Goal: Task Accomplishment & Management: Manage account settings

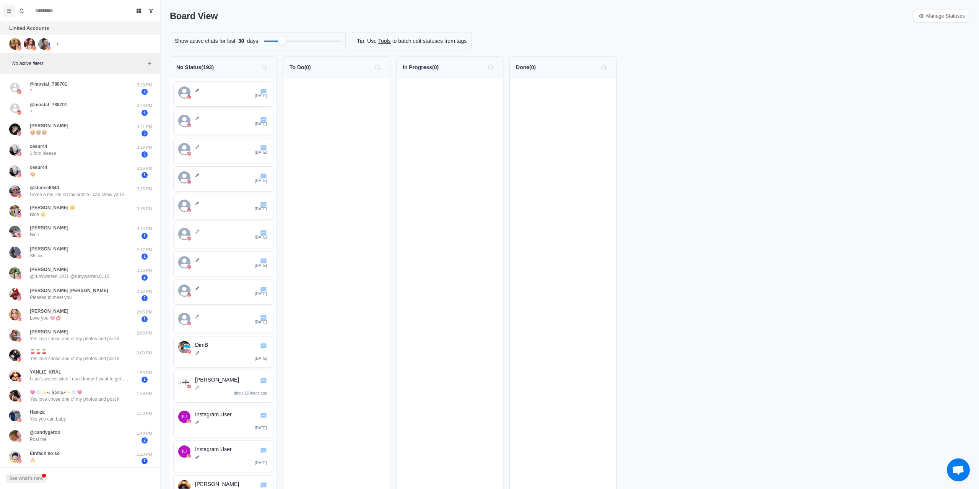
click at [10, 8] on icon "Menu" at bounding box center [9, 10] width 5 height 5
click at [36, 91] on button "Team" at bounding box center [46, 92] width 82 height 13
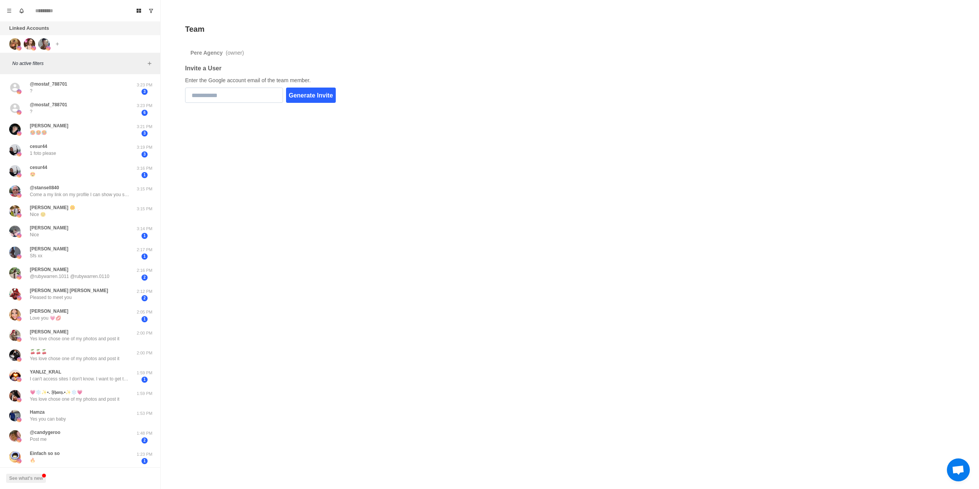
click at [246, 91] on input "email" at bounding box center [234, 95] width 98 height 15
click at [251, 93] on input "email" at bounding box center [234, 95] width 98 height 15
click at [224, 91] on input "email" at bounding box center [234, 95] width 98 height 15
type input "*"
type input "**********"
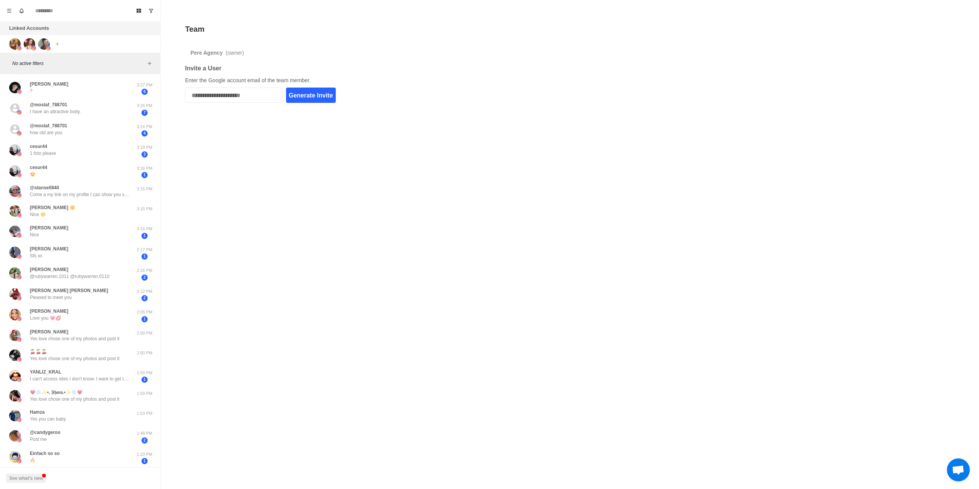
click at [314, 93] on button "Generate Invite" at bounding box center [311, 95] width 50 height 15
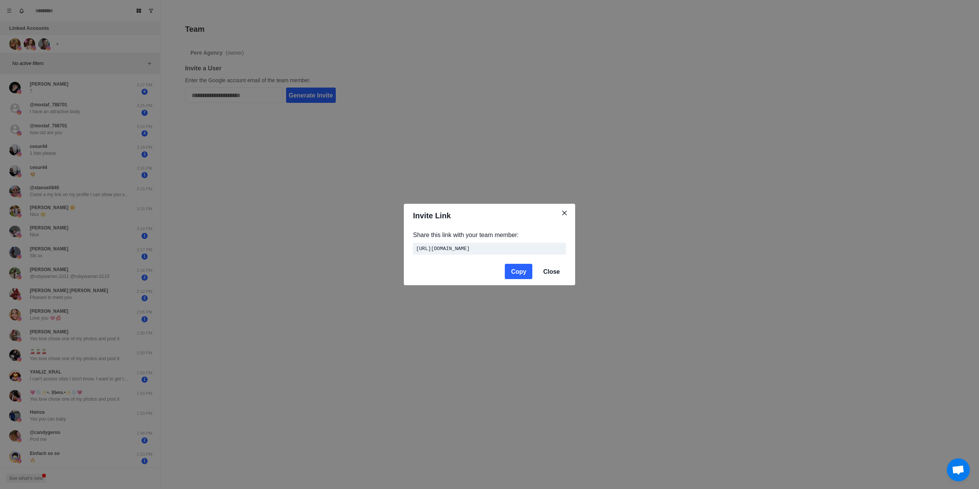
drag, startPoint x: 495, startPoint y: 252, endPoint x: 404, endPoint y: 243, distance: 91.1
click at [404, 243] on div "Share this link with your team member: https://inboxs.io/api/team/accept?token=…" at bounding box center [489, 243] width 171 height 31
copy code "https://inboxs.io/api/team/accept?token=732e340a-d4a9-4196-a09d-cf131283d6c0"
click at [524, 275] on button "Copy" at bounding box center [519, 271] width 28 height 15
click at [549, 273] on button "Close" at bounding box center [551, 271] width 29 height 15
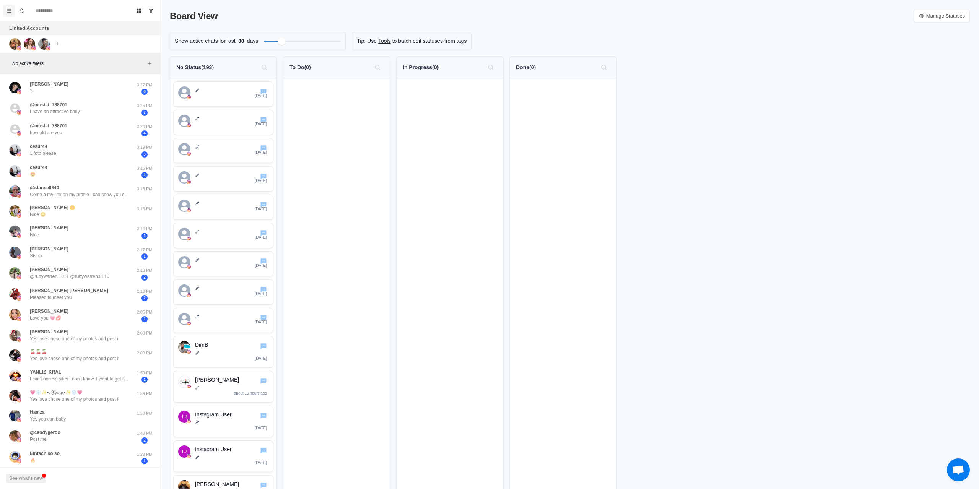
click at [5, 8] on button "Menu" at bounding box center [9, 11] width 12 height 12
click at [29, 94] on button "Team" at bounding box center [46, 92] width 82 height 13
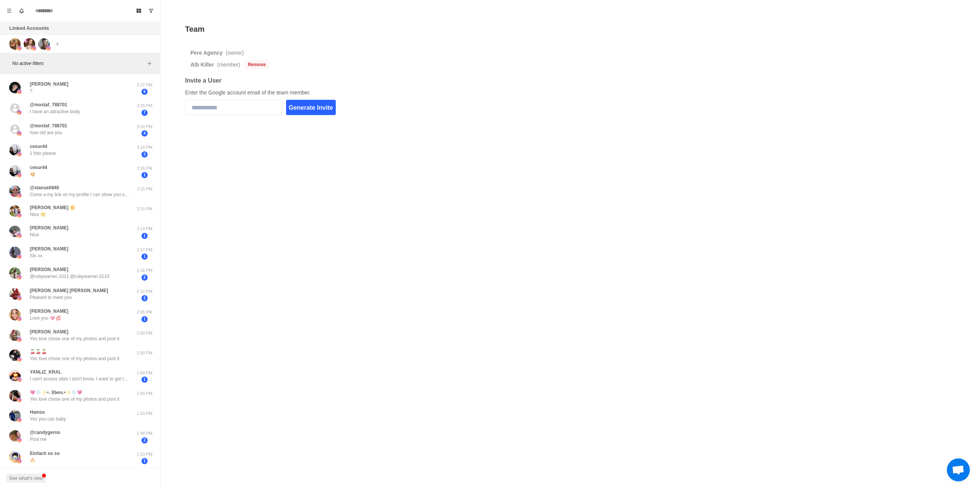
click at [255, 64] on button "Remove" at bounding box center [257, 64] width 24 height 9
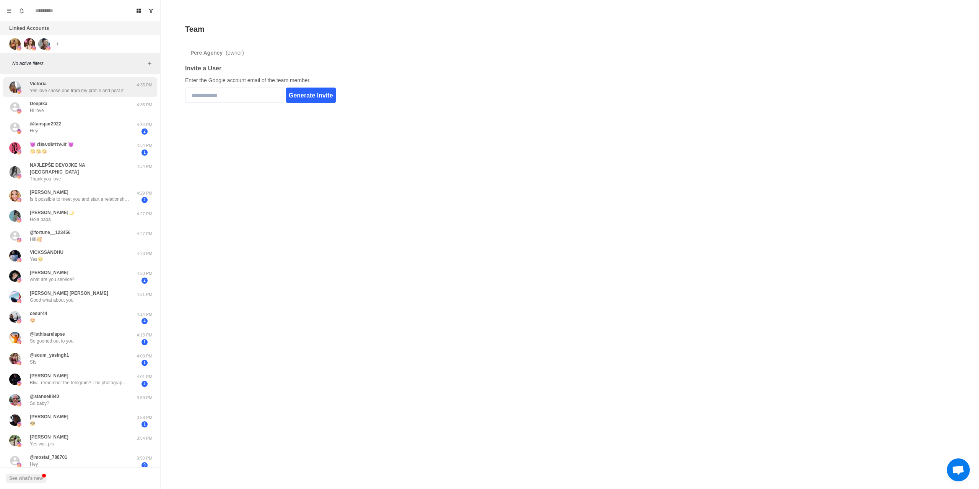
click at [83, 91] on p "Yes love chose one from my profile and post it" at bounding box center [77, 90] width 94 height 7
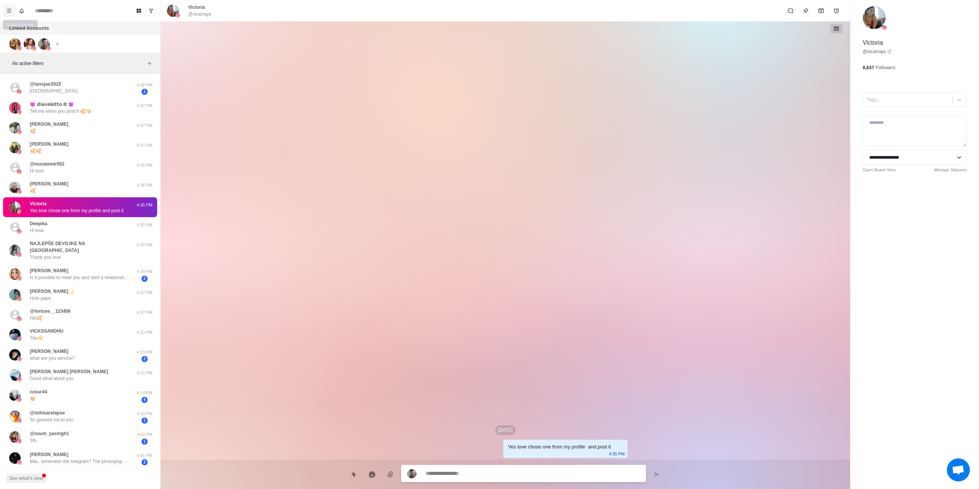
type textarea "*"
click at [14, 13] on button "Menu" at bounding box center [9, 11] width 12 height 12
click at [38, 93] on button "Team" at bounding box center [46, 92] width 82 height 13
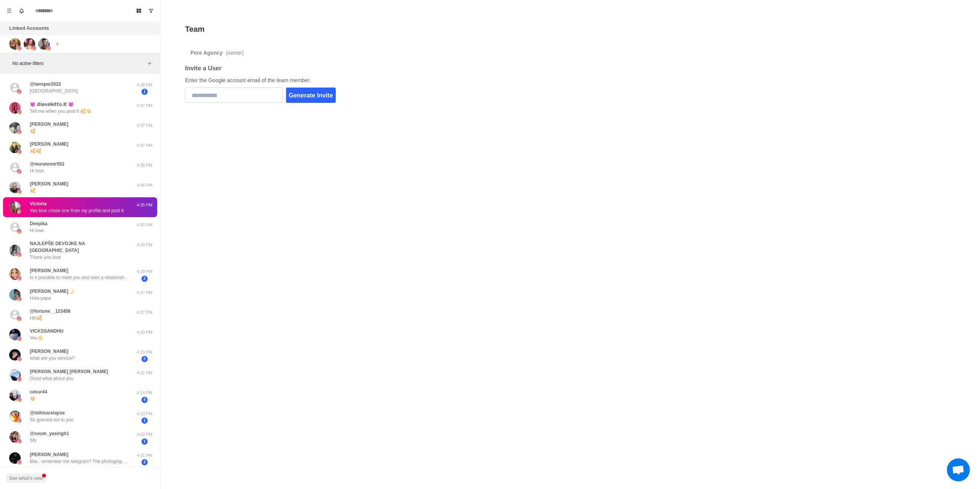
click at [248, 97] on input "email" at bounding box center [234, 95] width 98 height 15
click at [239, 94] on input "email" at bounding box center [234, 95] width 98 height 15
click at [257, 98] on input "email" at bounding box center [234, 95] width 98 height 15
click at [228, 93] on input "email" at bounding box center [234, 95] width 98 height 15
paste input "**********"
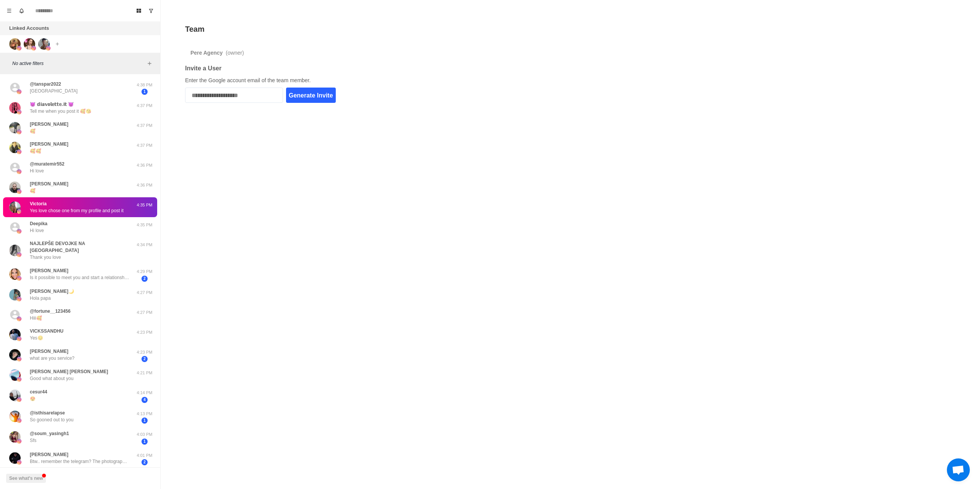
click at [324, 96] on button "Generate Invite" at bounding box center [311, 95] width 50 height 15
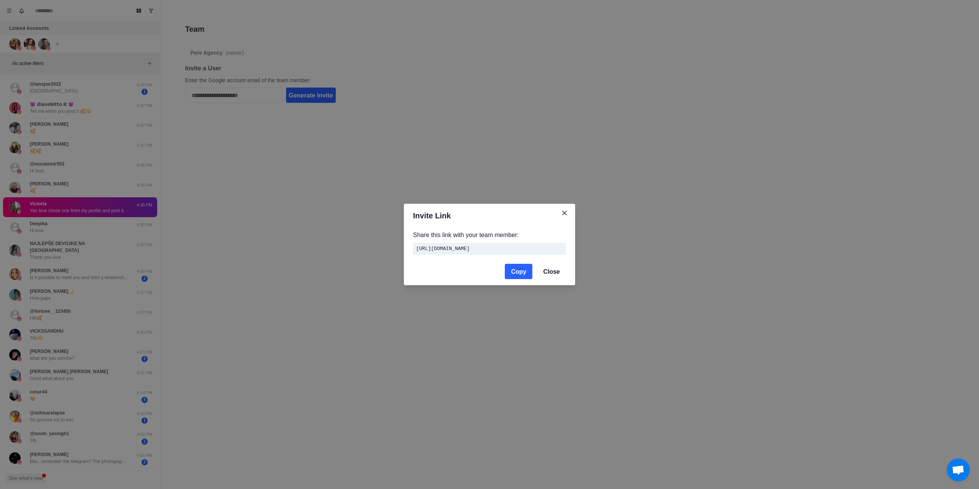
click at [523, 273] on button "Copy" at bounding box center [519, 271] width 28 height 15
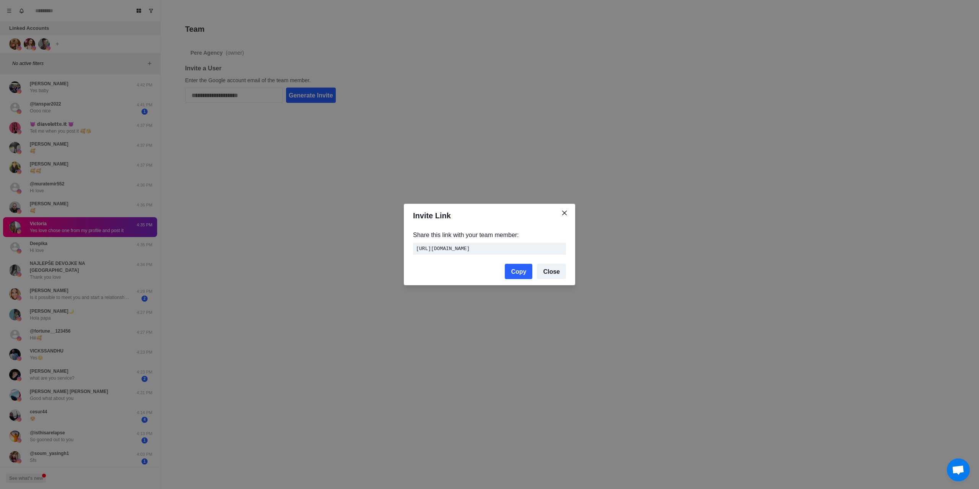
click at [555, 278] on button "Close" at bounding box center [551, 271] width 29 height 15
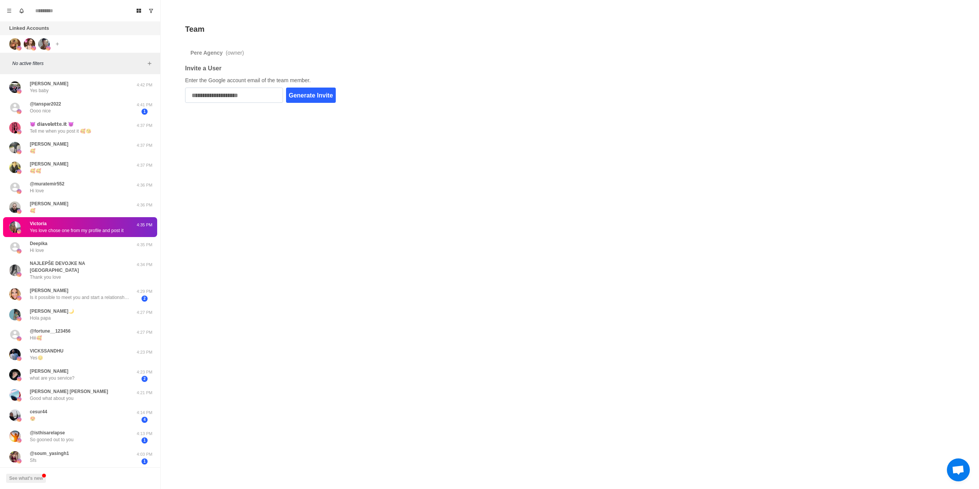
click at [257, 101] on input "**********" at bounding box center [234, 95] width 98 height 15
click at [220, 95] on input "**********" at bounding box center [234, 95] width 98 height 15
click at [221, 94] on input "**********" at bounding box center [234, 95] width 98 height 15
paste input "*"
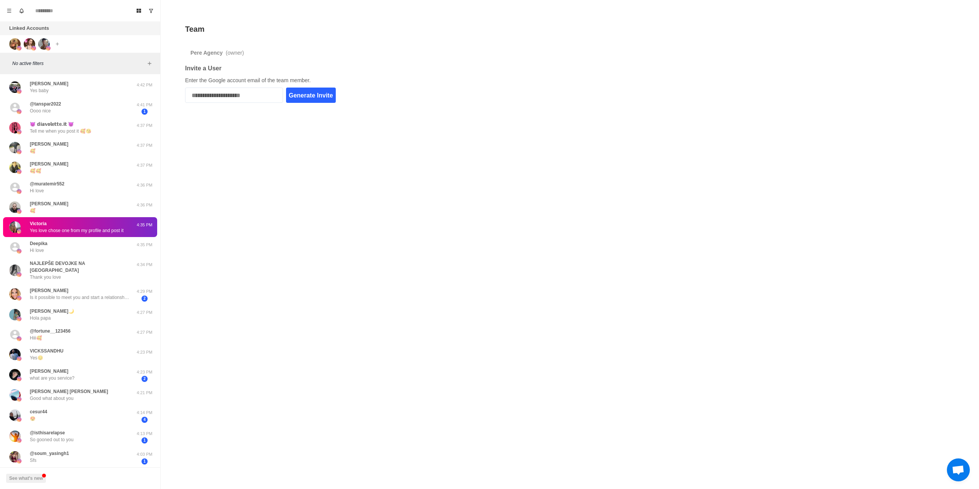
type input "**********"
click at [336, 94] on button "Generate Invite" at bounding box center [311, 95] width 50 height 15
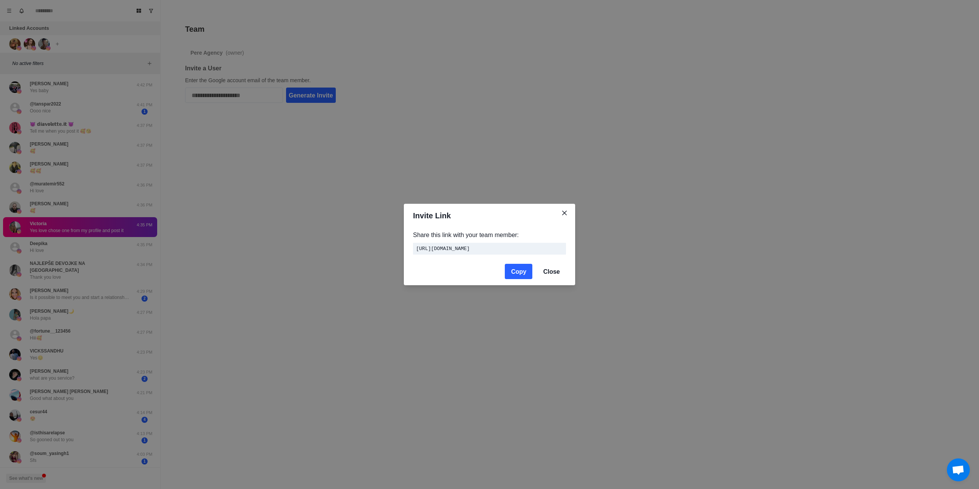
click at [522, 276] on button "Copy" at bounding box center [519, 271] width 28 height 15
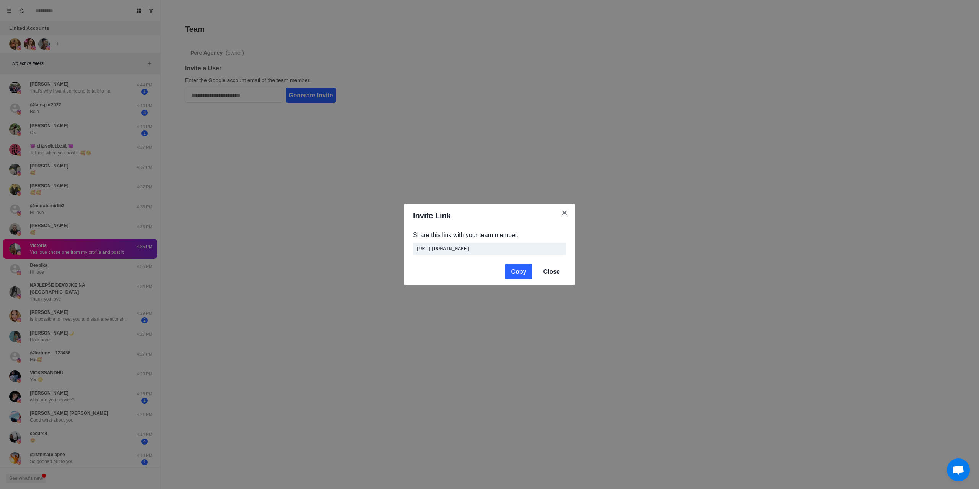
click at [527, 217] on header "Invite Link" at bounding box center [489, 216] width 171 height 24
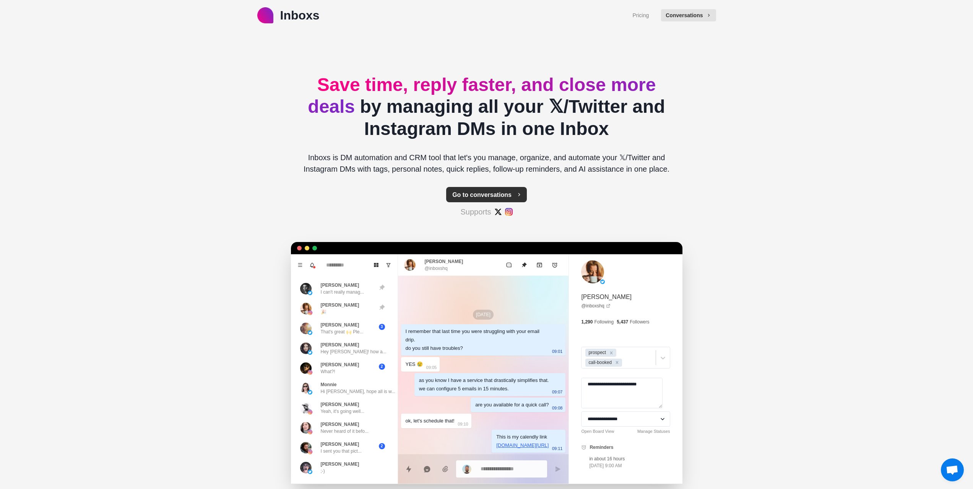
click at [479, 192] on button "Go to conversations" at bounding box center [486, 194] width 81 height 15
type textarea "*"
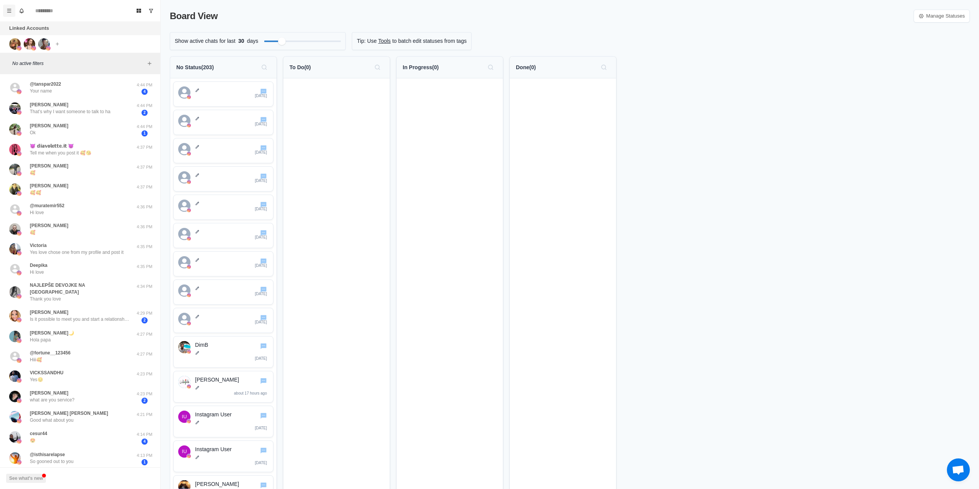
click at [3, 15] on div "Board View Tools Archived Chats Mark many as read Keyboard shortcuts Team Setti…" at bounding box center [80, 10] width 160 height 21
click at [10, 11] on icon "Menu" at bounding box center [9, 10] width 5 height 5
click at [21, 90] on button "Team" at bounding box center [46, 92] width 82 height 13
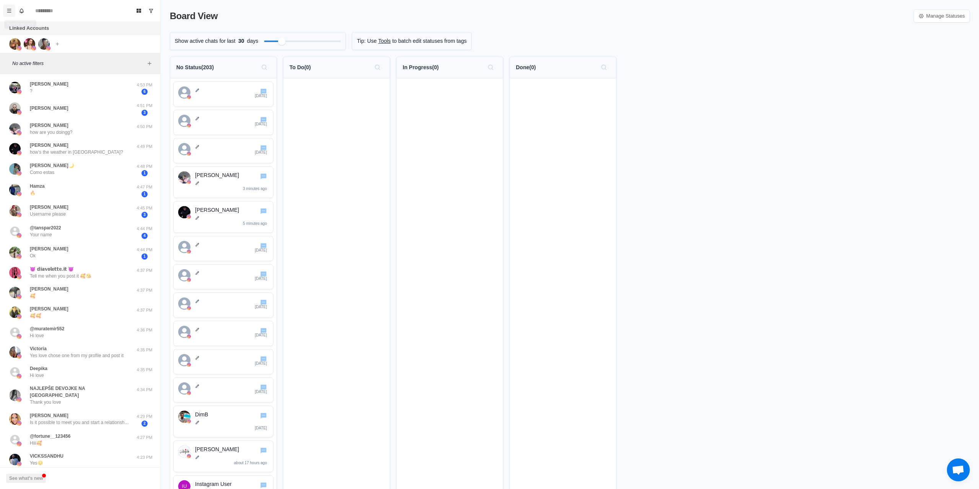
click at [5, 9] on button "Menu" at bounding box center [9, 11] width 12 height 12
click at [21, 91] on button "Team" at bounding box center [46, 92] width 82 height 13
